Goal: Information Seeking & Learning: Learn about a topic

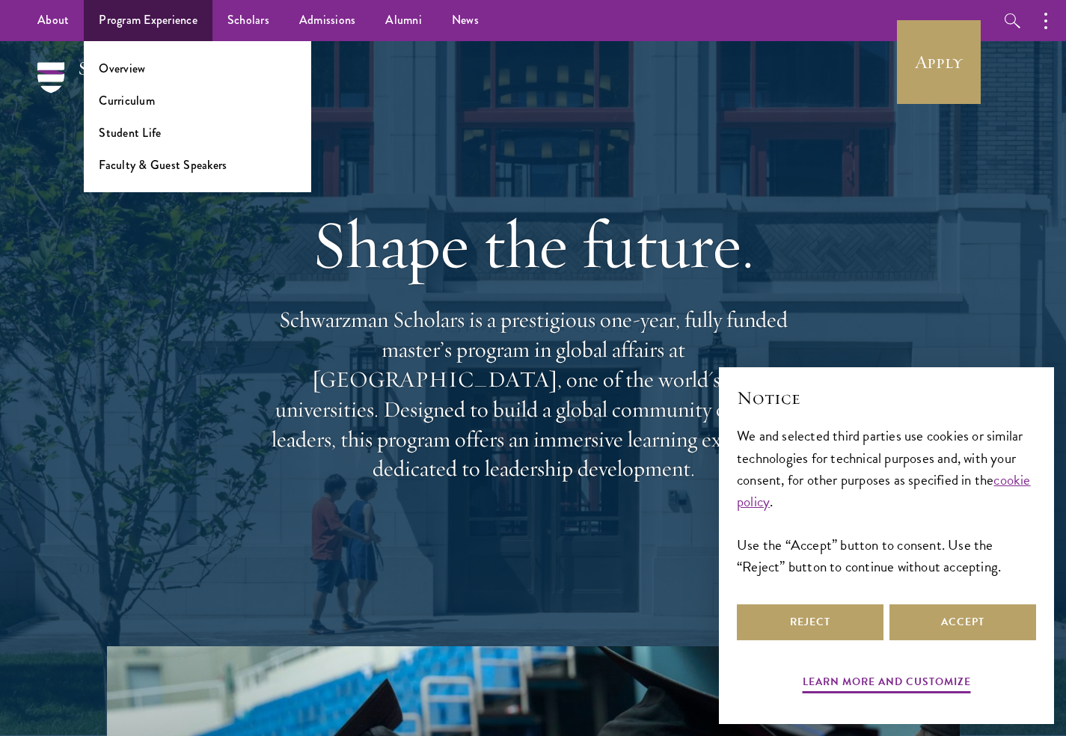
click at [118, 111] on ul "Overview Curriculum Student Life Faculty & Guest Speakers" at bounding box center [197, 116] width 227 height 151
click at [120, 101] on link "Curriculum" at bounding box center [127, 100] width 56 height 17
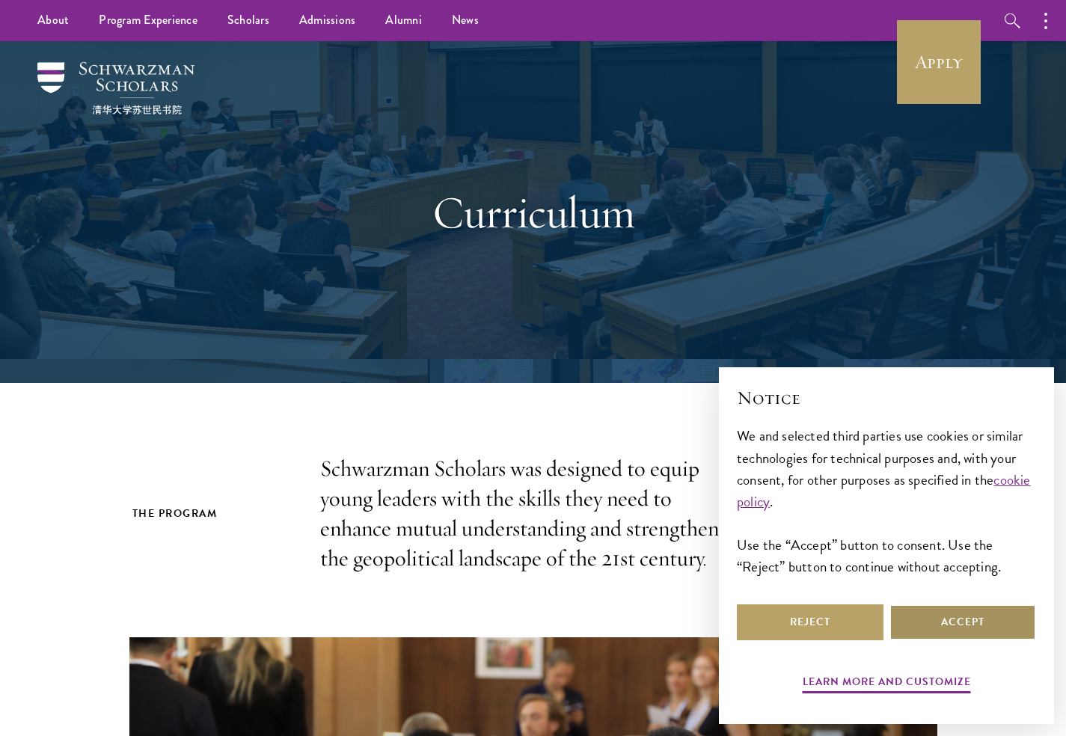
click at [943, 628] on button "Accept" at bounding box center [962, 622] width 147 height 36
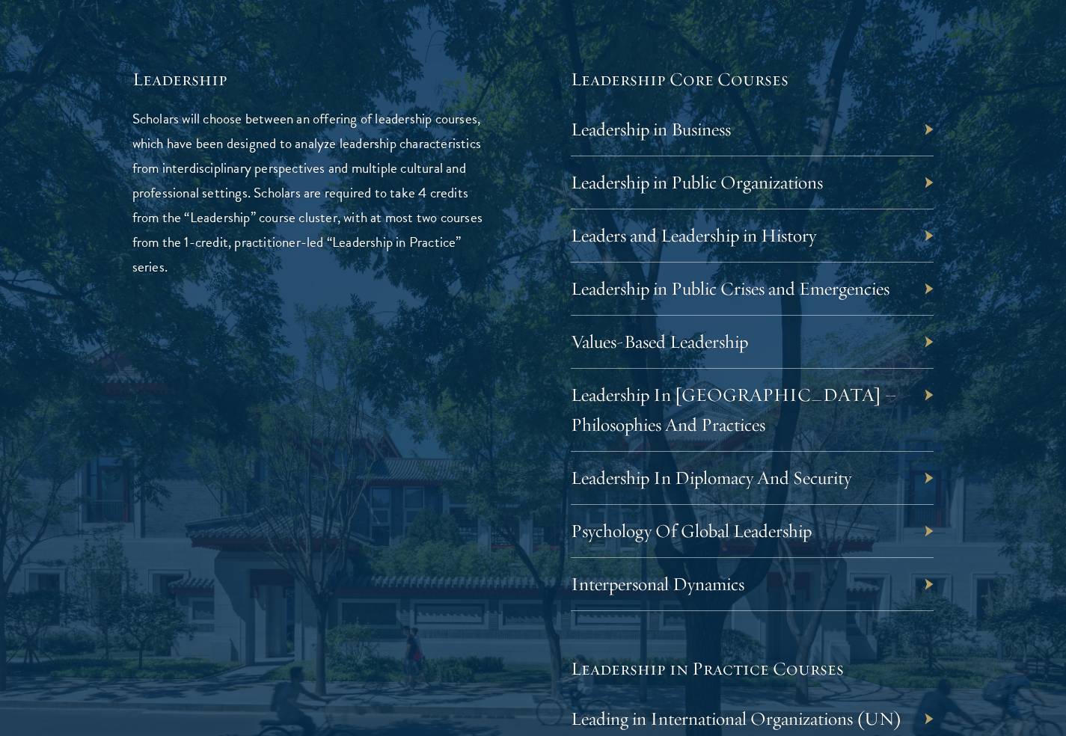
scroll to position [2479, 0]
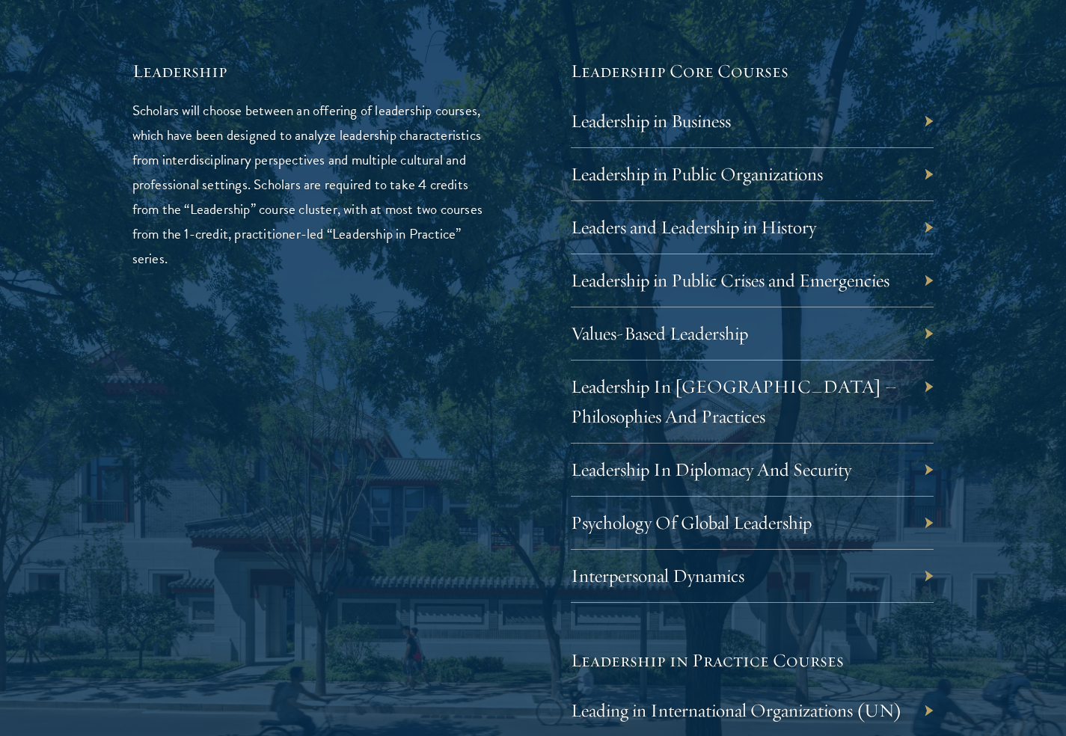
click at [755, 125] on div "Leadership in Business" at bounding box center [753, 121] width 364 height 53
click at [699, 118] on link "Leadership in Business" at bounding box center [662, 120] width 160 height 23
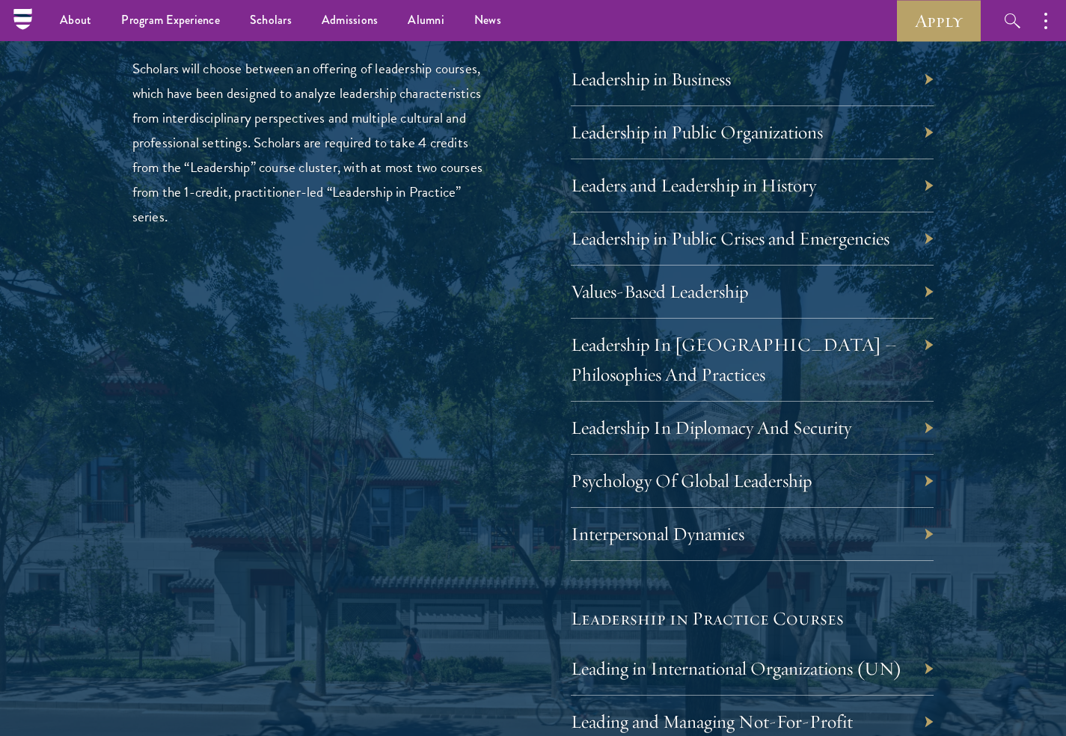
scroll to position [2475, 0]
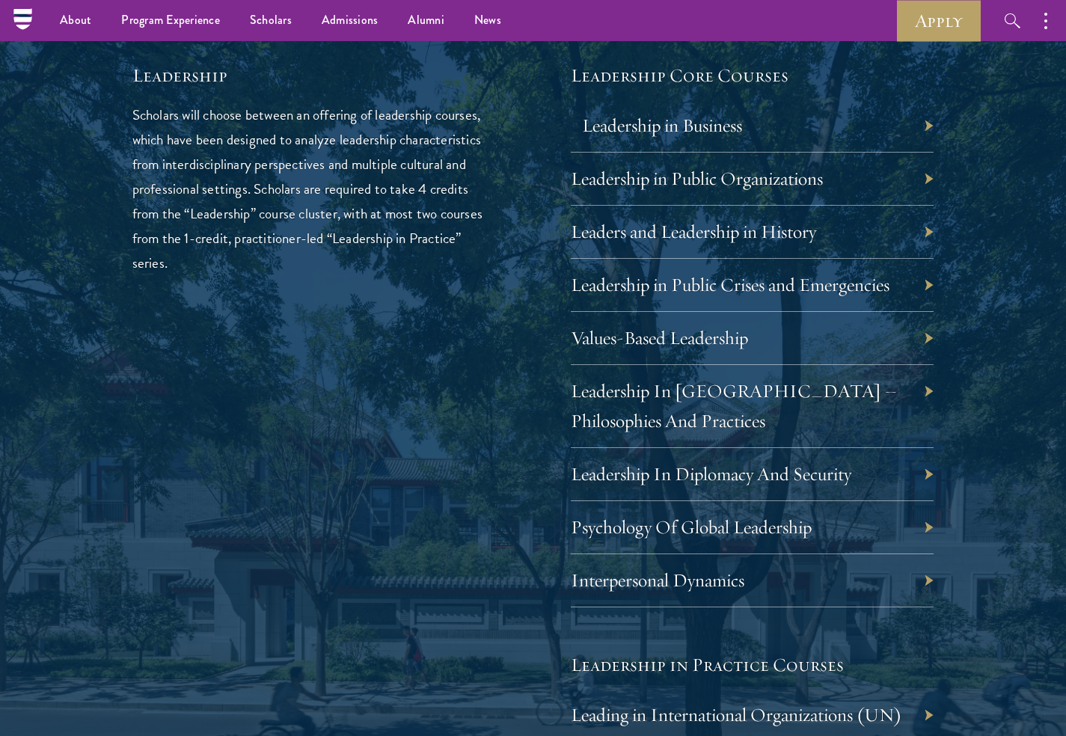
click at [681, 114] on link "Leadership in Business" at bounding box center [662, 125] width 160 height 23
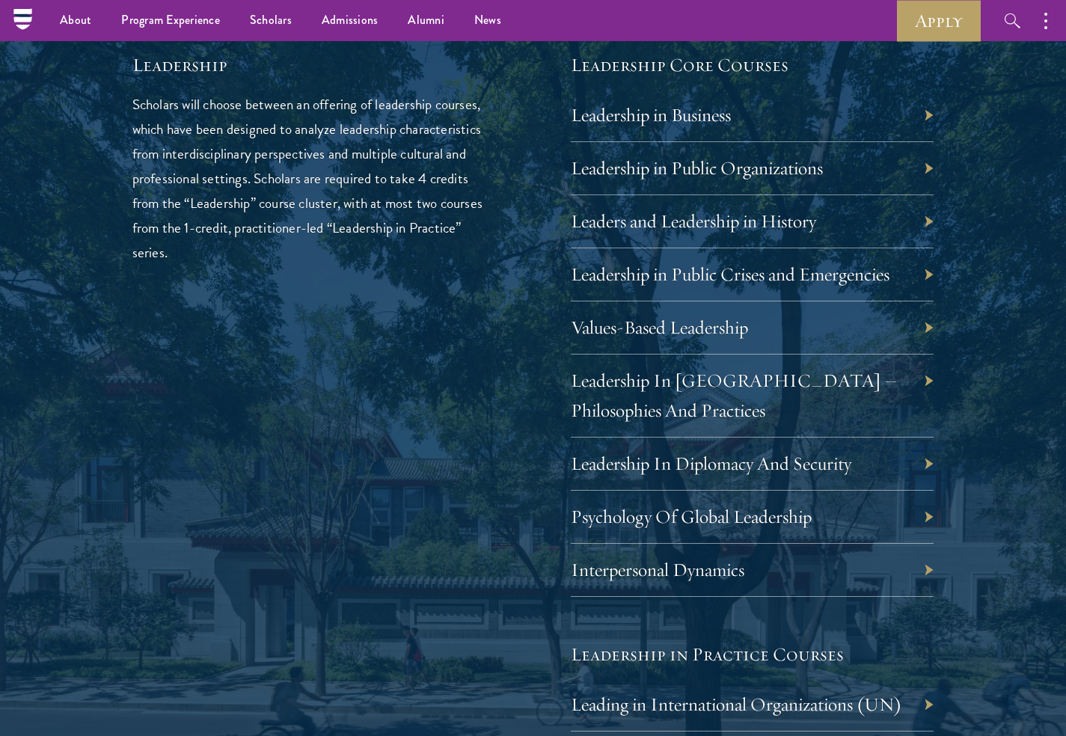
scroll to position [2463, 0]
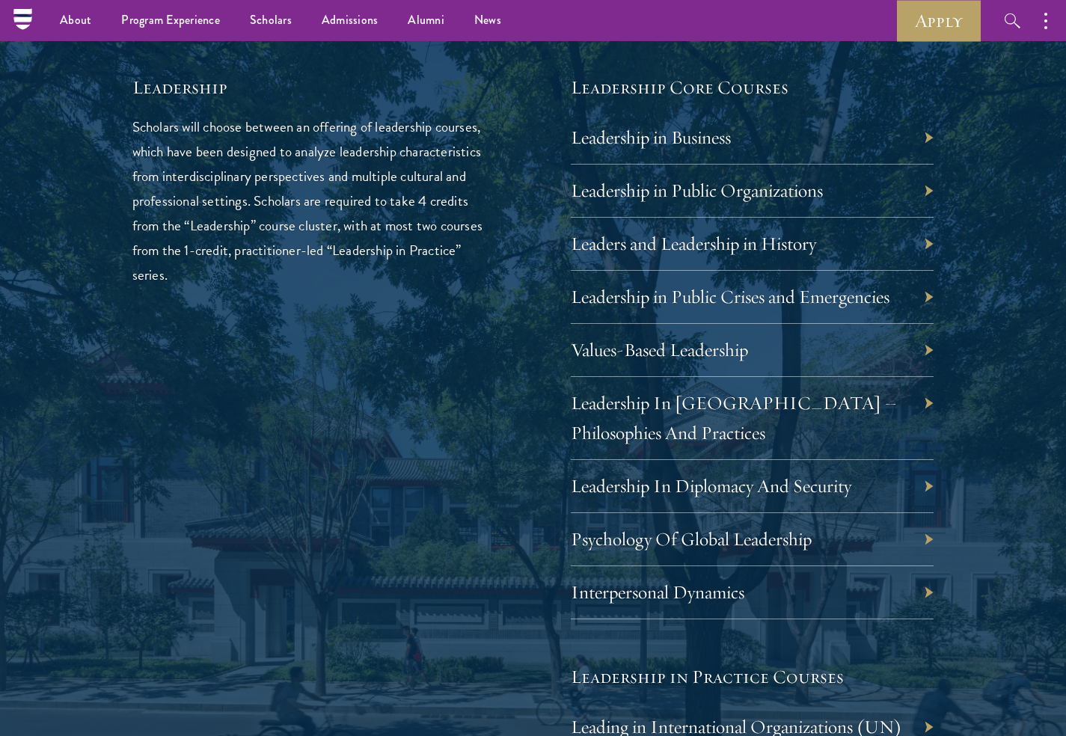
click at [471, 432] on div "Leadership Scholars will choose between an offering of leadership courses, whic…" at bounding box center [314, 565] width 364 height 981
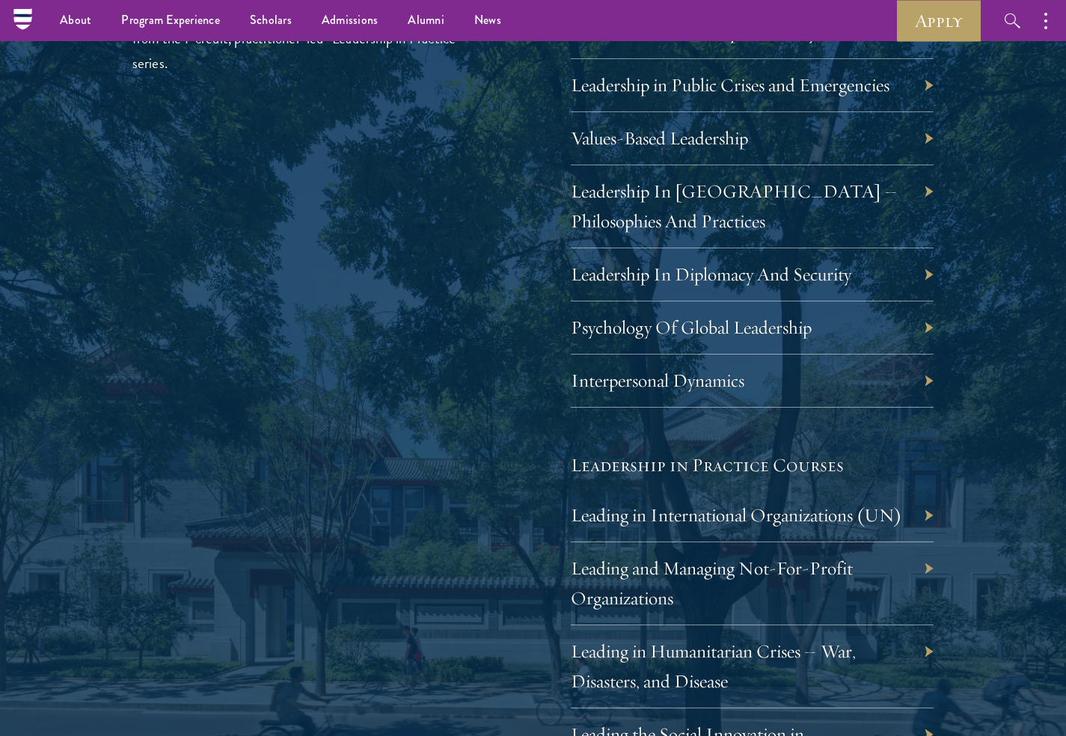
scroll to position [2659, 0]
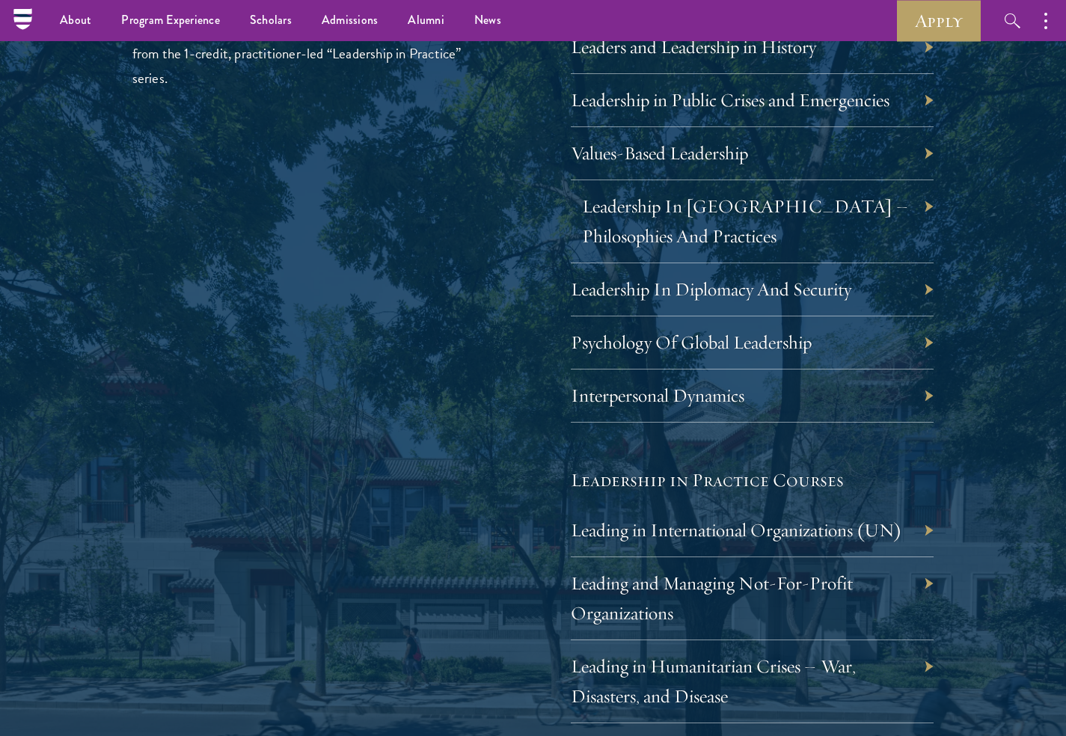
click at [846, 197] on link "Leadership In China – Philosophies And Practices" at bounding box center [745, 221] width 326 height 53
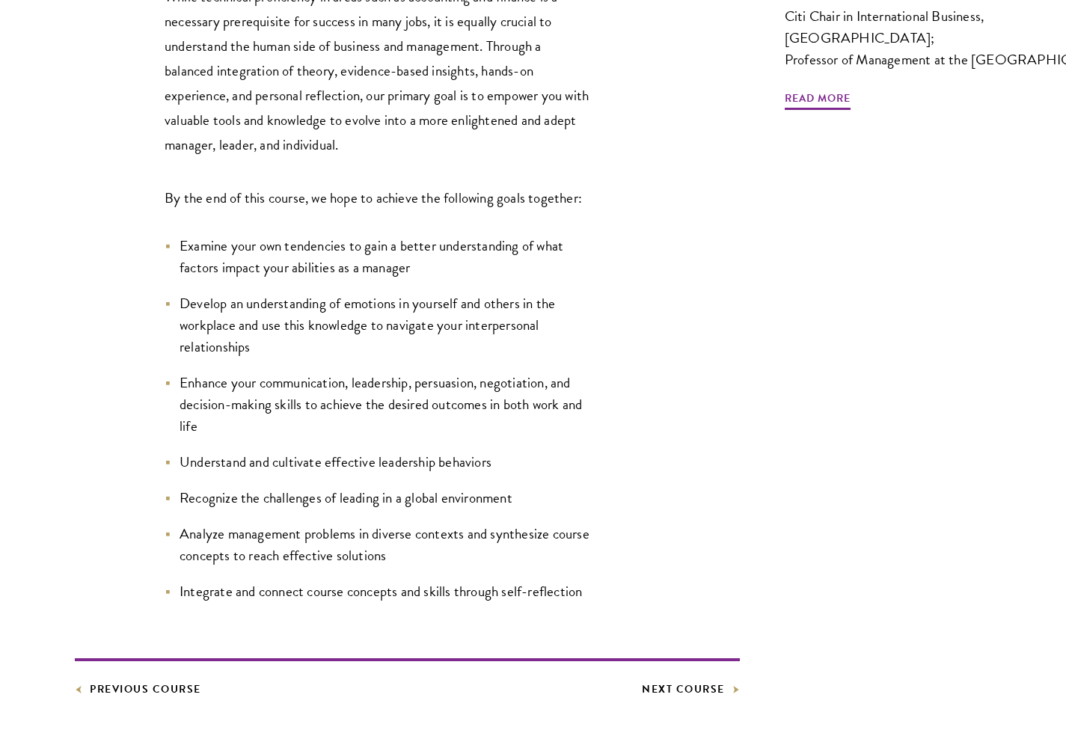
scroll to position [611, 0]
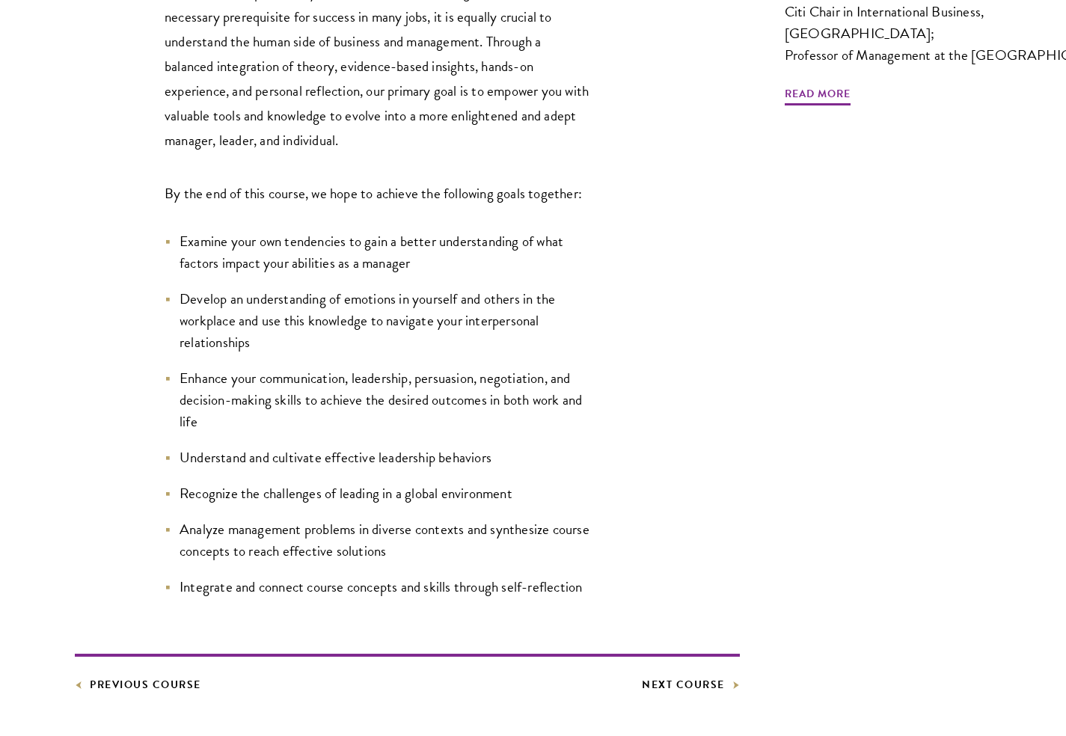
click at [349, 474] on ul "Examine your own tendencies to gain a better understanding of what factors impa…" at bounding box center [378, 414] width 426 height 368
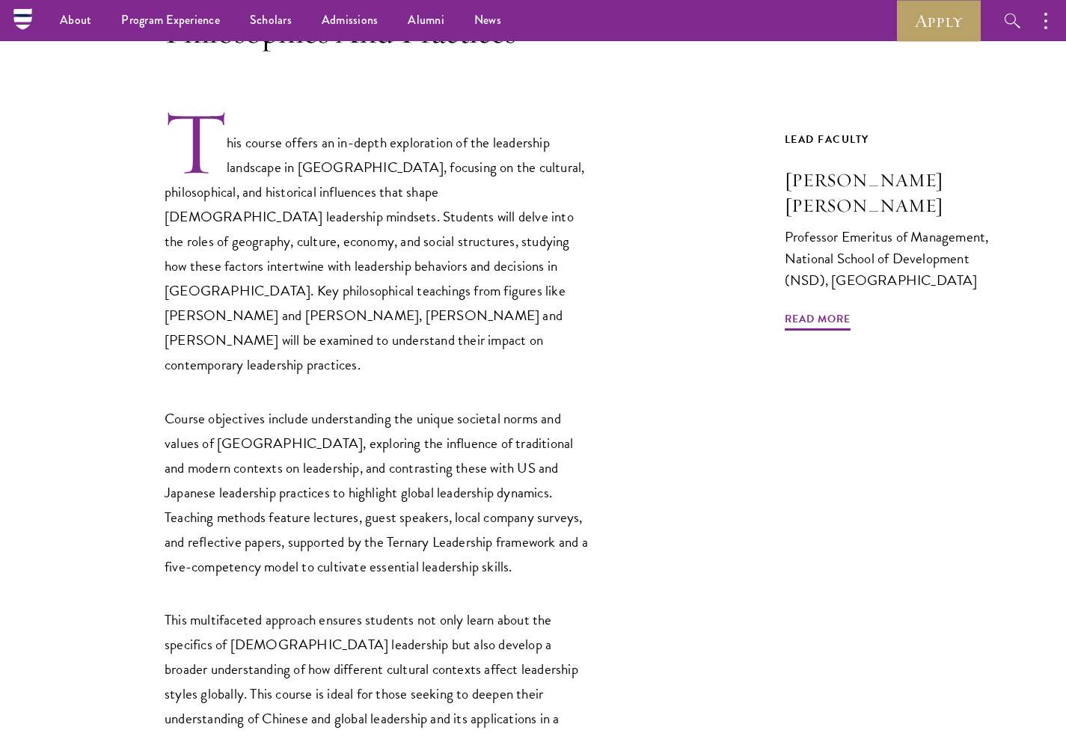
scroll to position [434, 0]
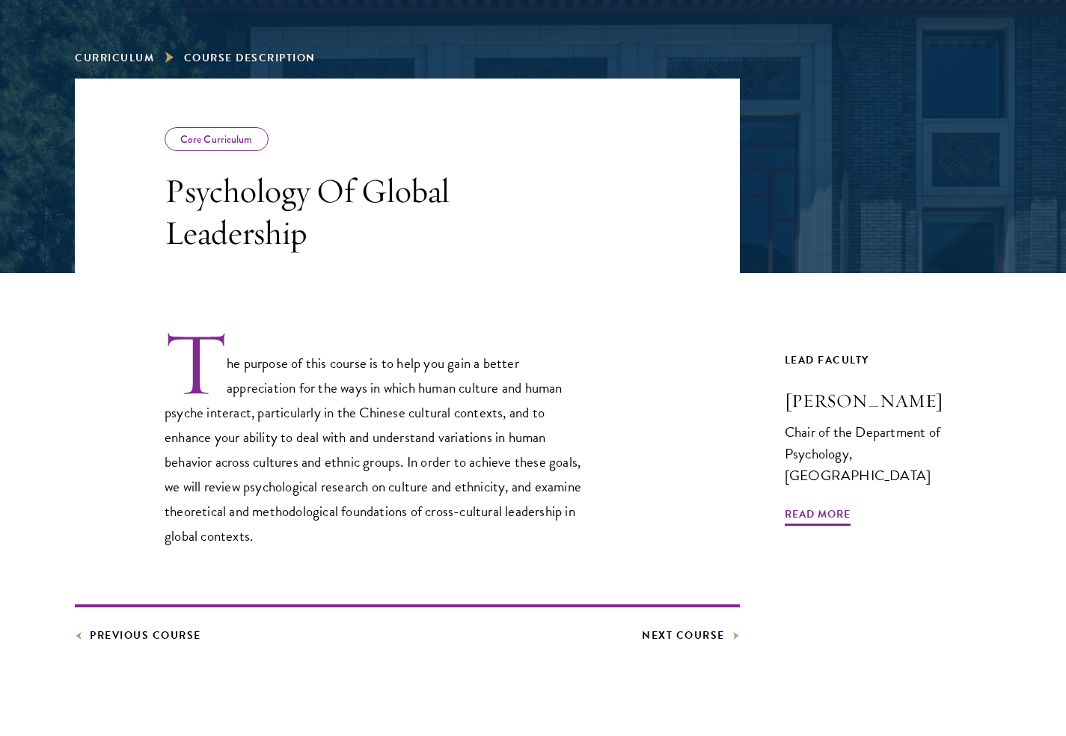
scroll to position [204, 0]
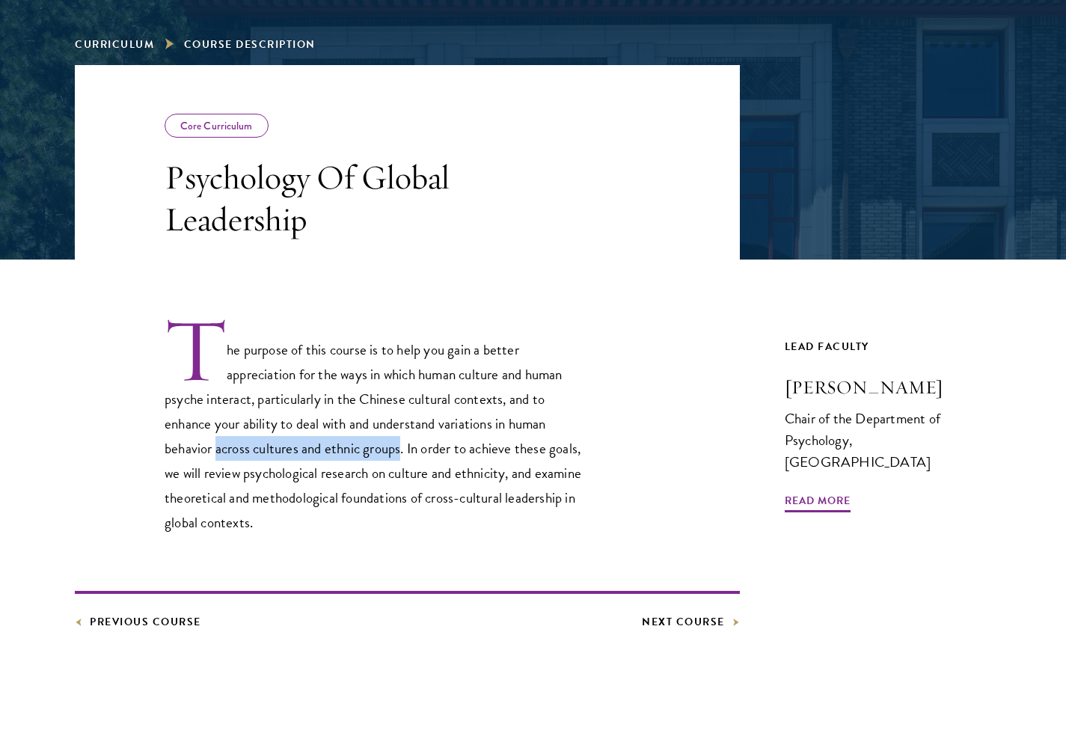
drag, startPoint x: 219, startPoint y: 443, endPoint x: 406, endPoint y: 452, distance: 187.2
click at [406, 453] on p "The purpose of this course is to help you gain a better appreciation for the wa…" at bounding box center [378, 425] width 426 height 219
click at [406, 452] on p "The purpose of this course is to help you gain a better appreciation for the wa…" at bounding box center [378, 425] width 426 height 219
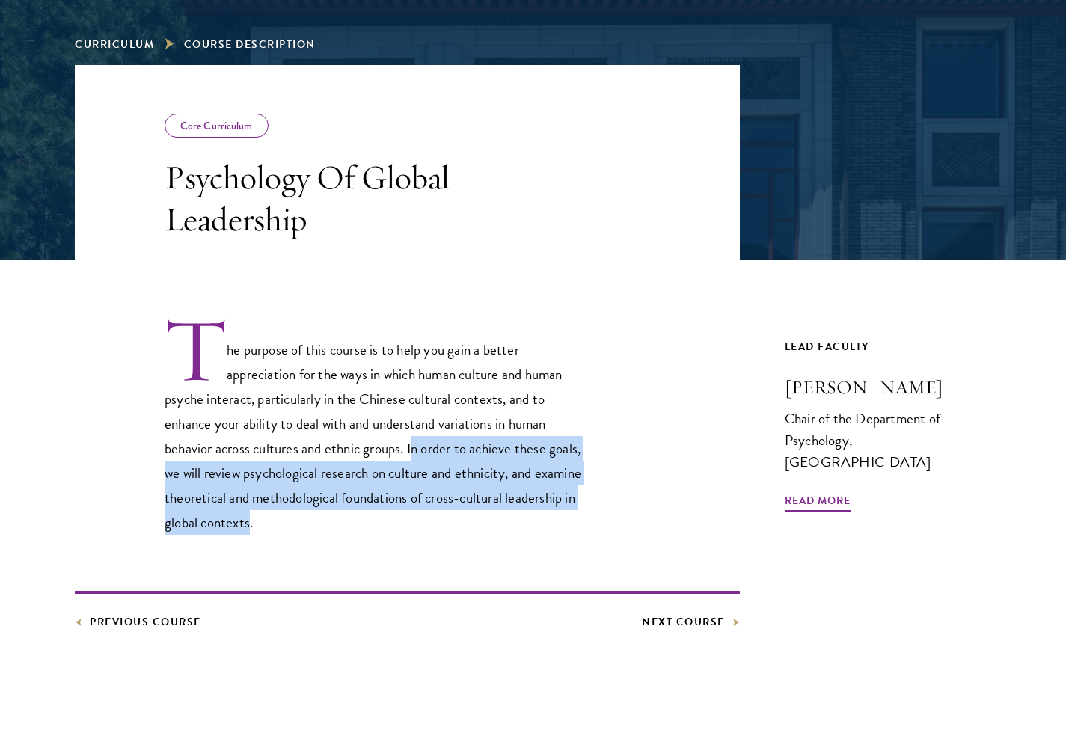
drag, startPoint x: 417, startPoint y: 455, endPoint x: 373, endPoint y: 527, distance: 85.3
click at [373, 527] on p "The purpose of this course is to help you gain a better appreciation for the wa…" at bounding box center [378, 425] width 426 height 219
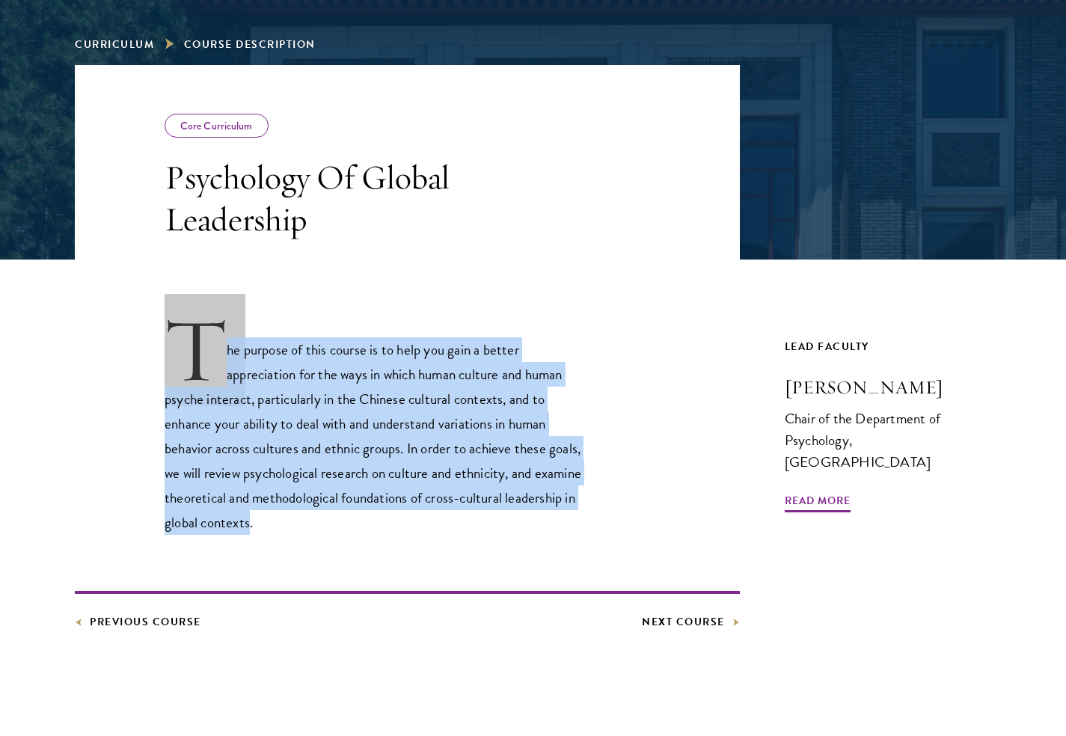
drag, startPoint x: 422, startPoint y: 525, endPoint x: 446, endPoint y: 299, distance: 227.2
click at [446, 299] on div "The purpose of this course is to help you gain a better appreciation for the wa…" at bounding box center [407, 446] width 665 height 372
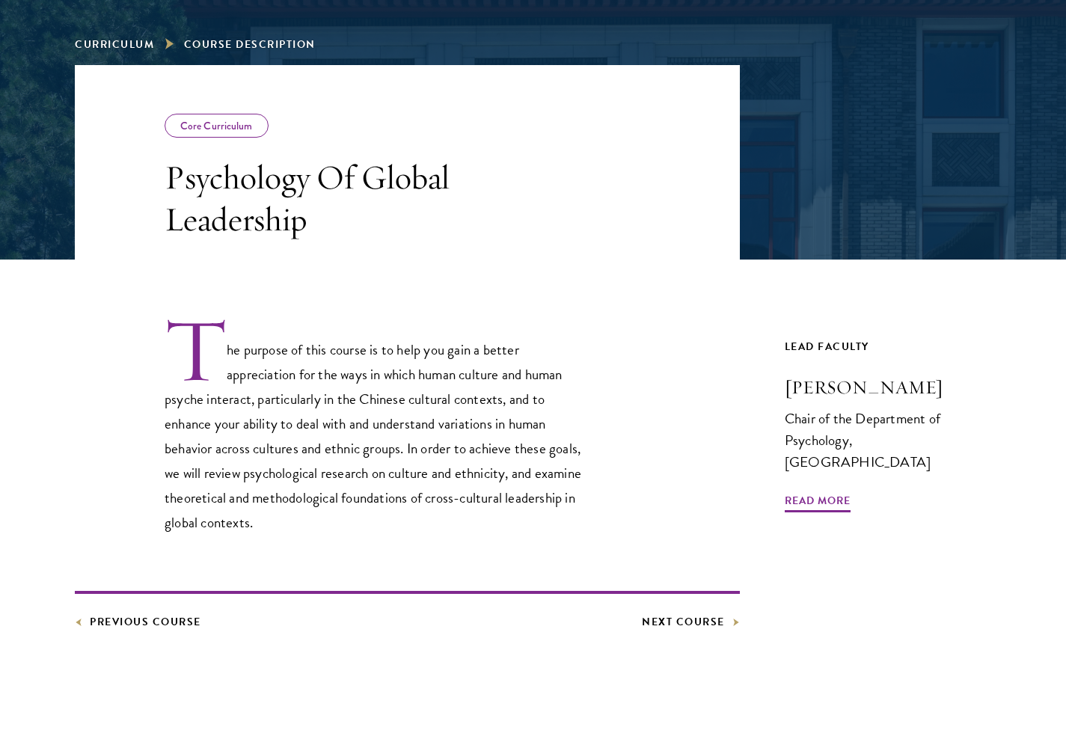
click at [349, 575] on div "The purpose of this course is to help you gain a better appreciation for the wa…" at bounding box center [407, 446] width 665 height 372
click at [19, 141] on div at bounding box center [533, 48] width 1066 height 423
click at [37, 301] on article "Core Curriculum Psychology Of Global Leadership The purpose of this course is t…" at bounding box center [533, 434] width 1066 height 739
